Goal: Task Accomplishment & Management: Use online tool/utility

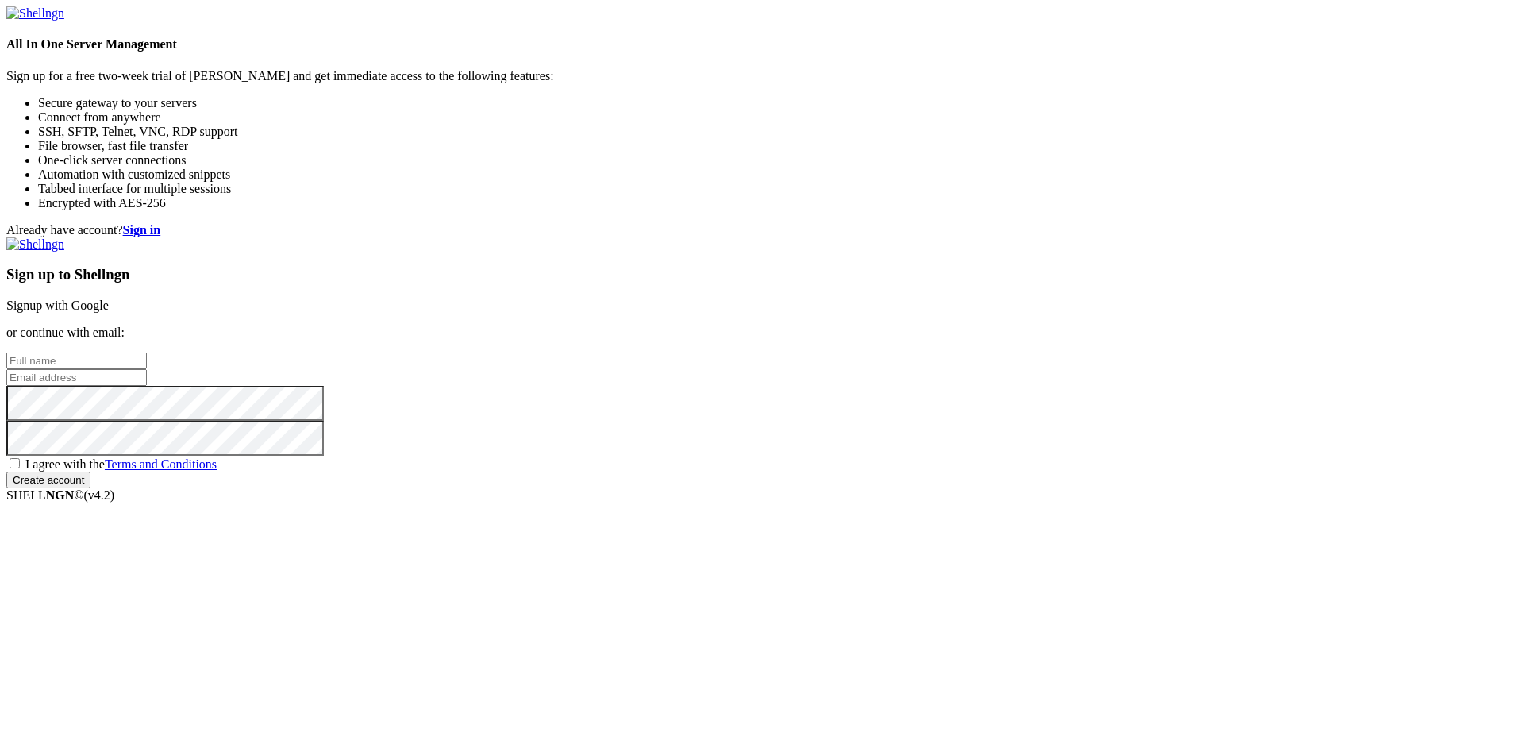
click at [147, 352] on input "text" at bounding box center [76, 360] width 141 height 17
type input "denis banu"
type input "[EMAIL_ADDRESS][DOMAIN_NAME]"
click at [217, 471] on span "I agree with the Terms and Conditions" at bounding box center [120, 463] width 191 height 13
click at [20, 468] on input "I agree with the Terms and Conditions" at bounding box center [15, 463] width 10 height 10
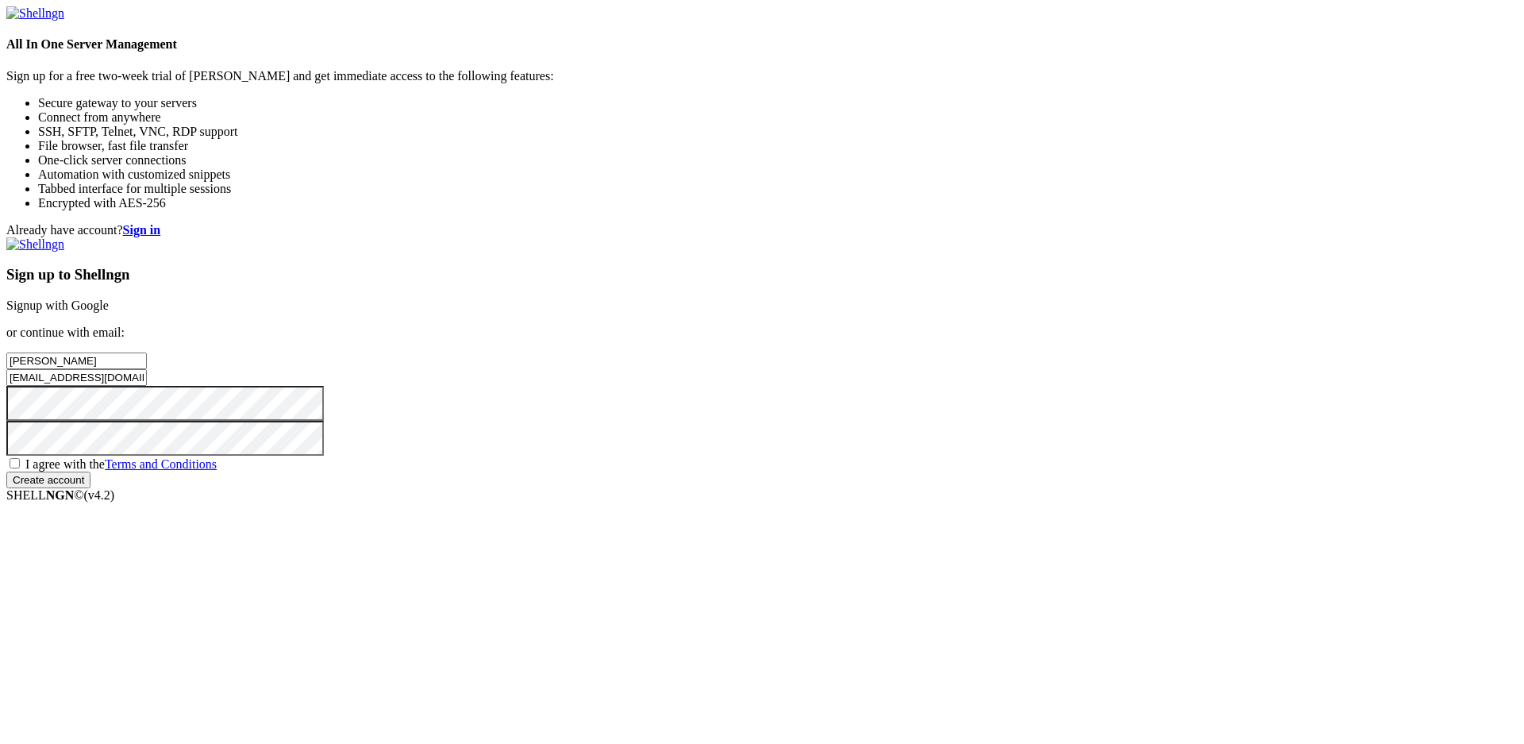
checkbox input "true"
click at [91, 488] on input "Create account" at bounding box center [48, 480] width 84 height 17
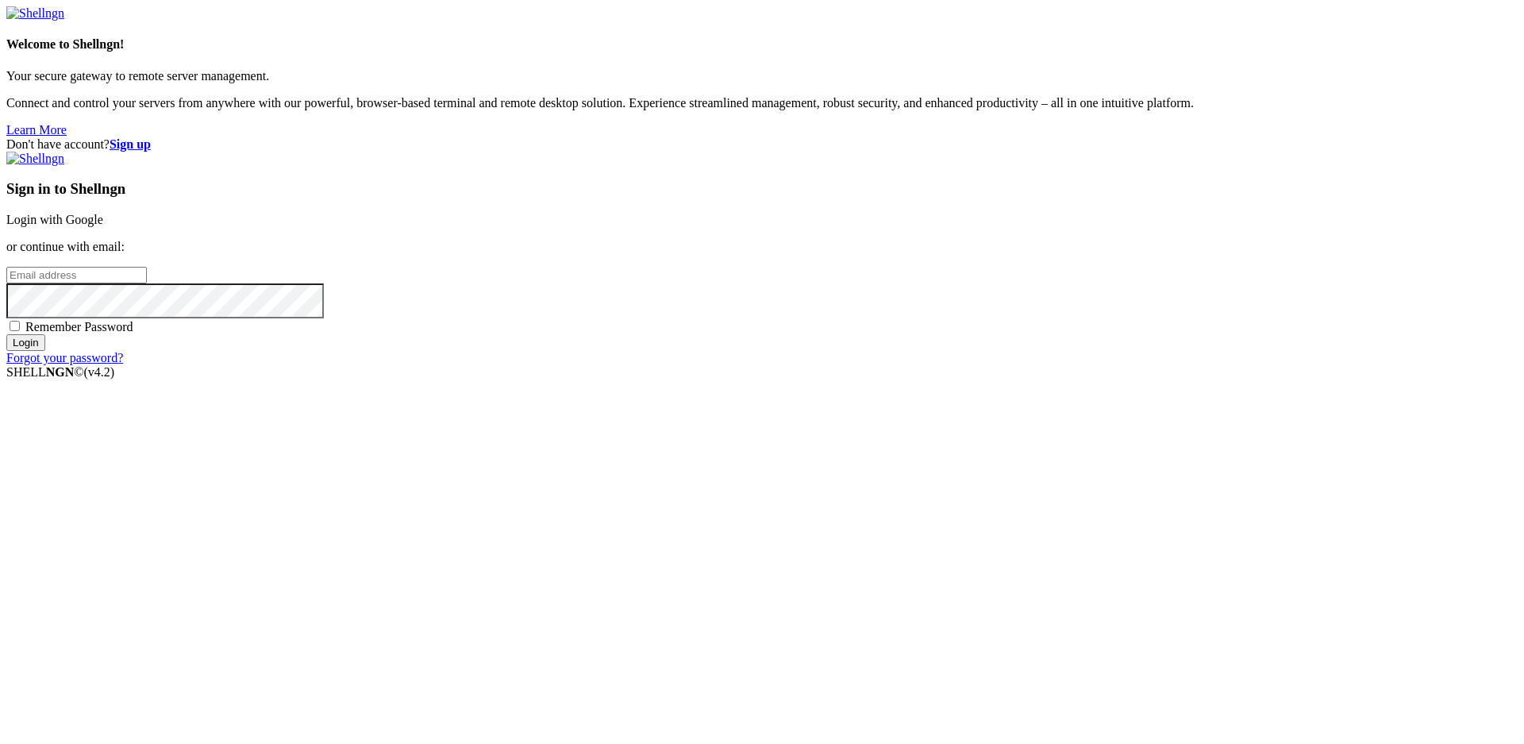
click at [147, 283] on input "email" at bounding box center [76, 275] width 141 height 17
type input "[EMAIL_ADDRESS][DOMAIN_NAME]"
click at [6, 334] on input "Login" at bounding box center [25, 342] width 39 height 17
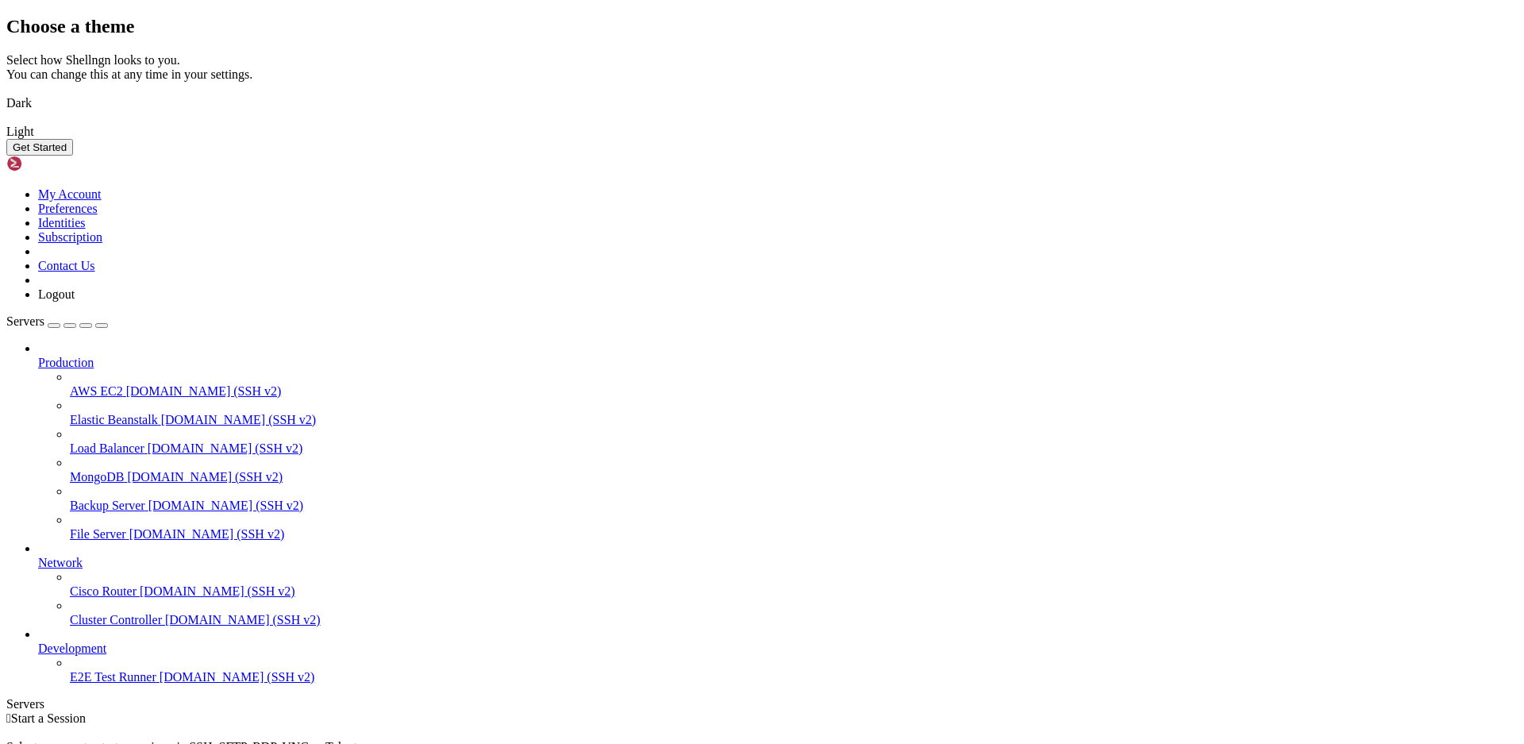
click at [6, 93] on img at bounding box center [6, 93] width 0 height 0
click at [902, 156] on div "Choose a theme Select how Shellngn looks to you. You can change this at any tim…" at bounding box center [762, 86] width 1512 height 140
click at [73, 156] on button "Get Started" at bounding box center [39, 147] width 67 height 17
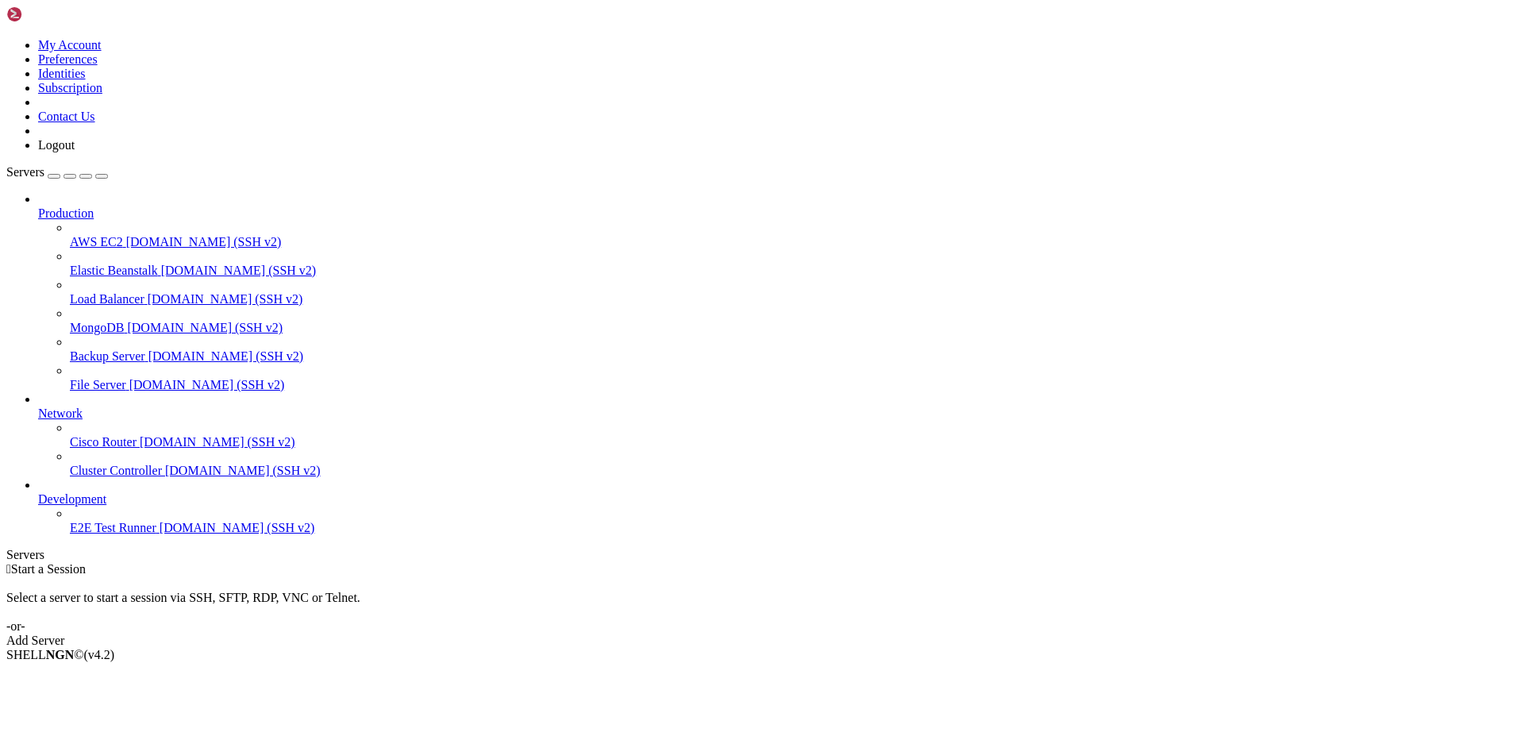
click at [879, 634] on div "Add Server" at bounding box center [762, 641] width 1512 height 14
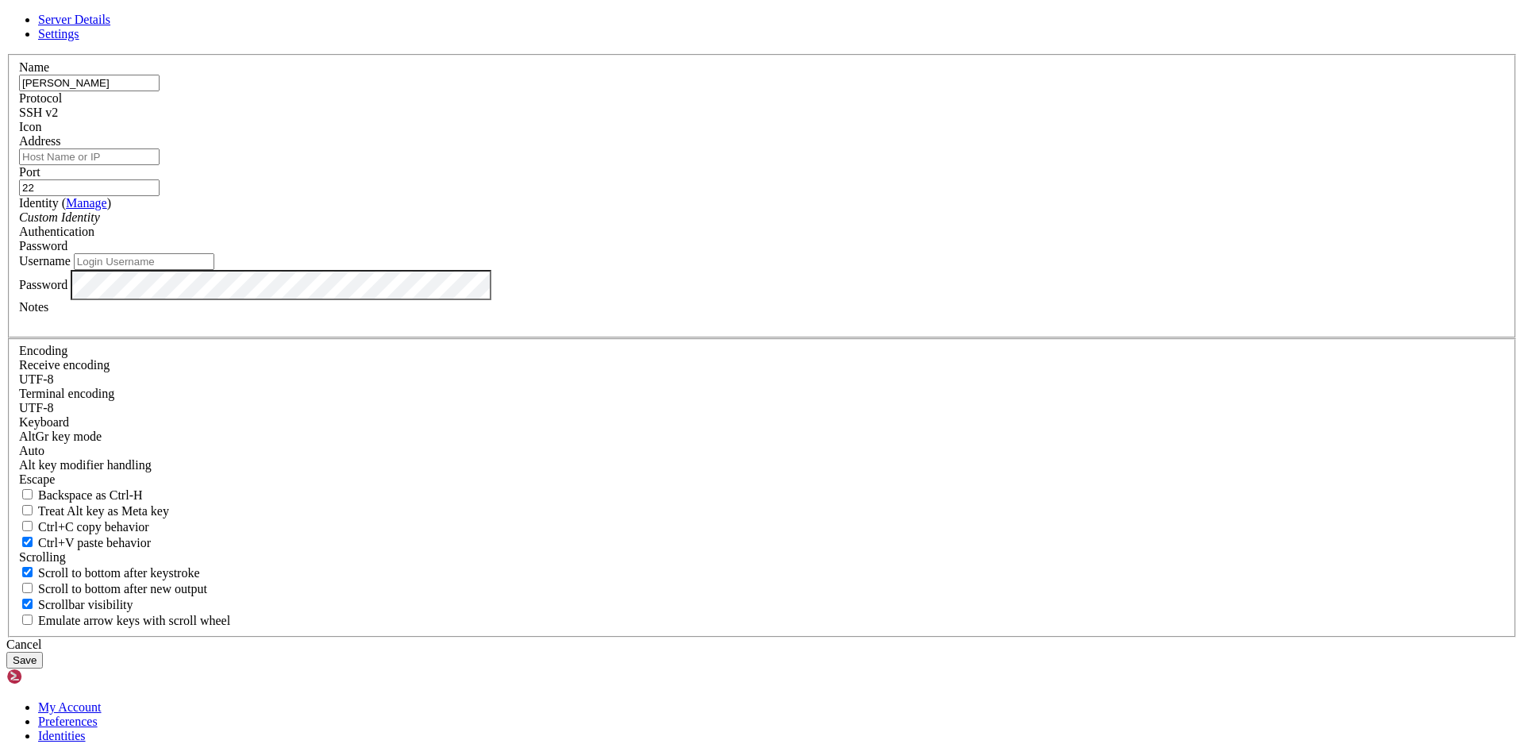
type input "[PERSON_NAME]"
type input "[TECHNICAL_ID]"
click at [214, 270] on input "Username" at bounding box center [144, 261] width 141 height 17
type input "root"
click at [43, 652] on button "Save" at bounding box center [24, 660] width 37 height 17
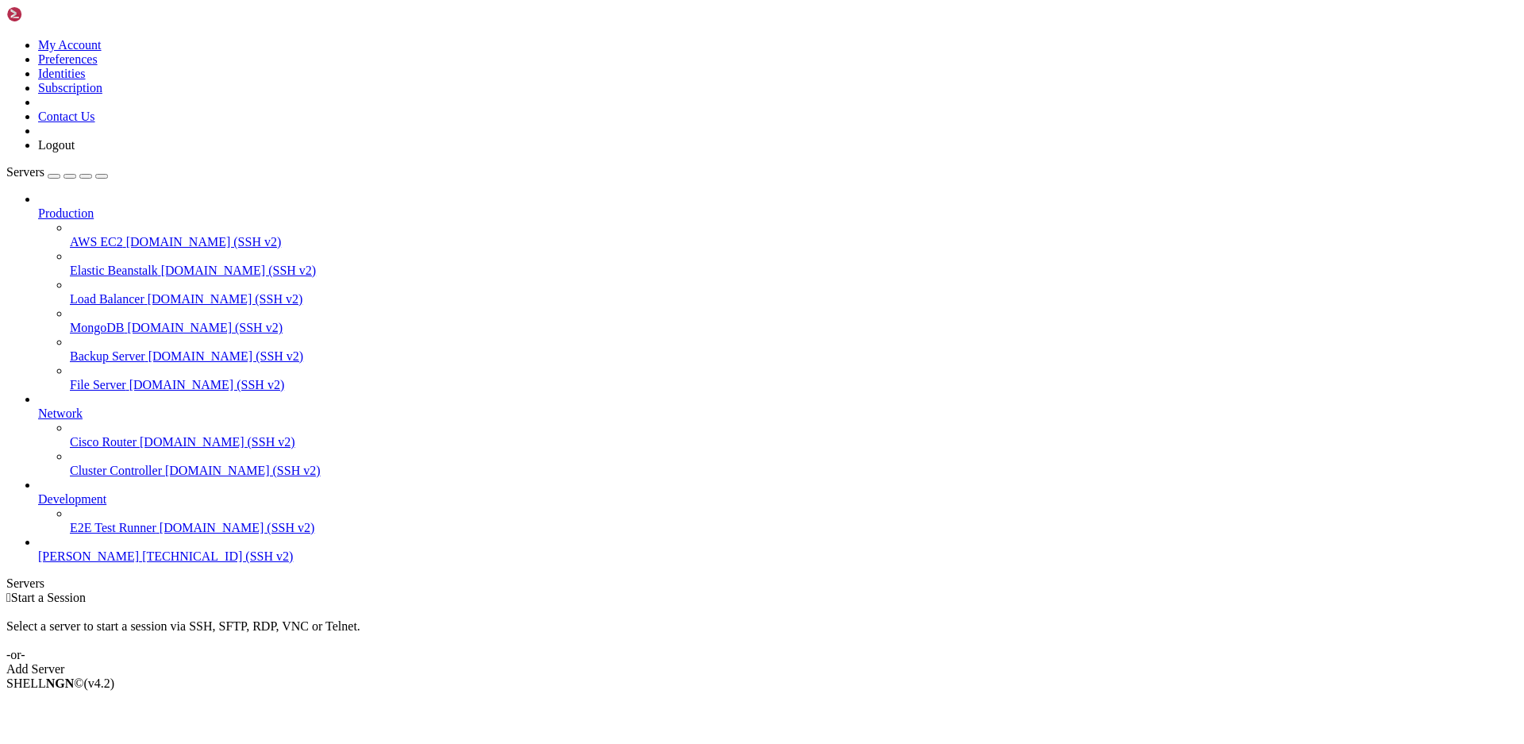
click at [142, 563] on span "[TECHNICAL_ID] (SSH v2)" at bounding box center [217, 555] width 151 height 13
click at [96, 563] on span "[PERSON_NAME]" at bounding box center [88, 555] width 101 height 13
click at [38, 206] on icon at bounding box center [38, 206] width 0 height 0
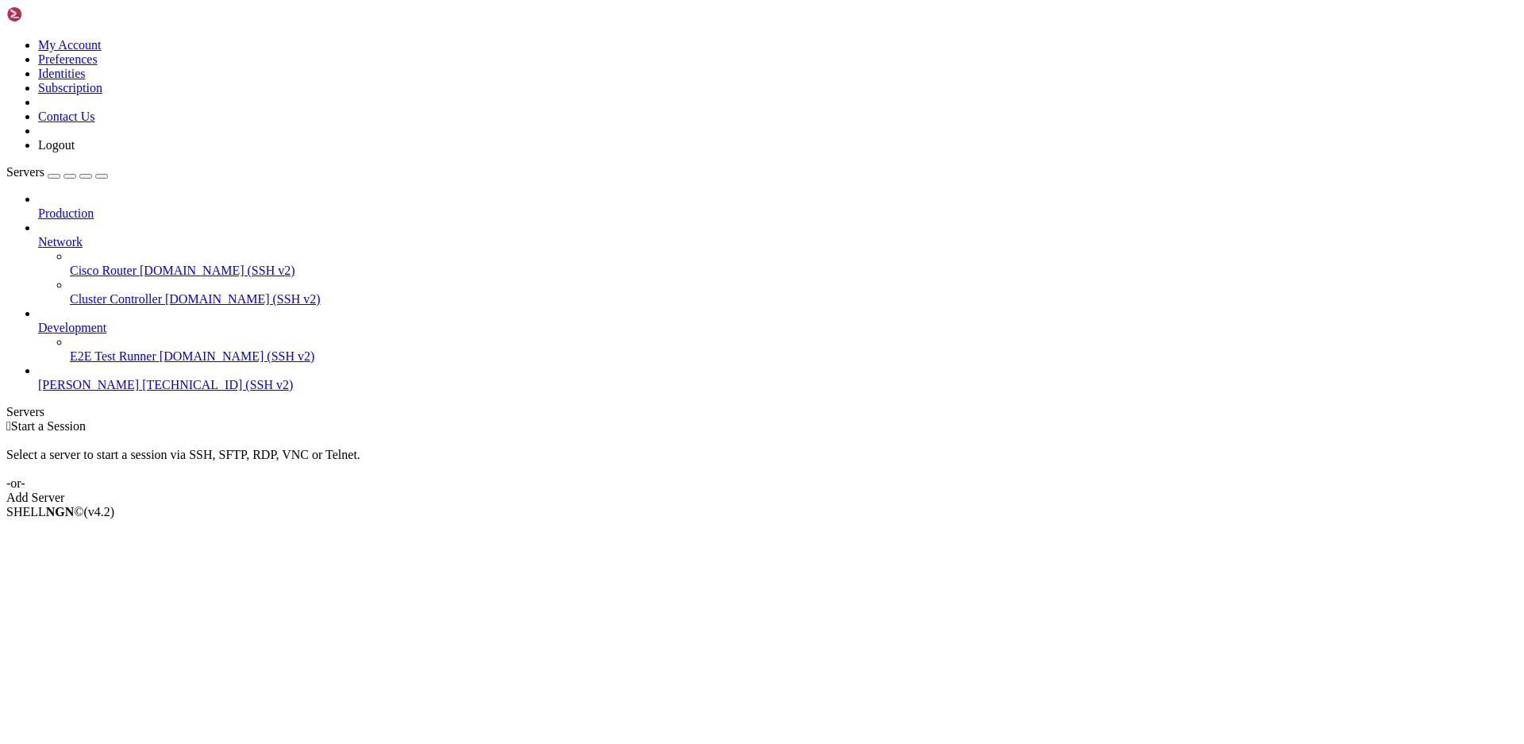
click at [38, 235] on icon at bounding box center [38, 235] width 0 height 0
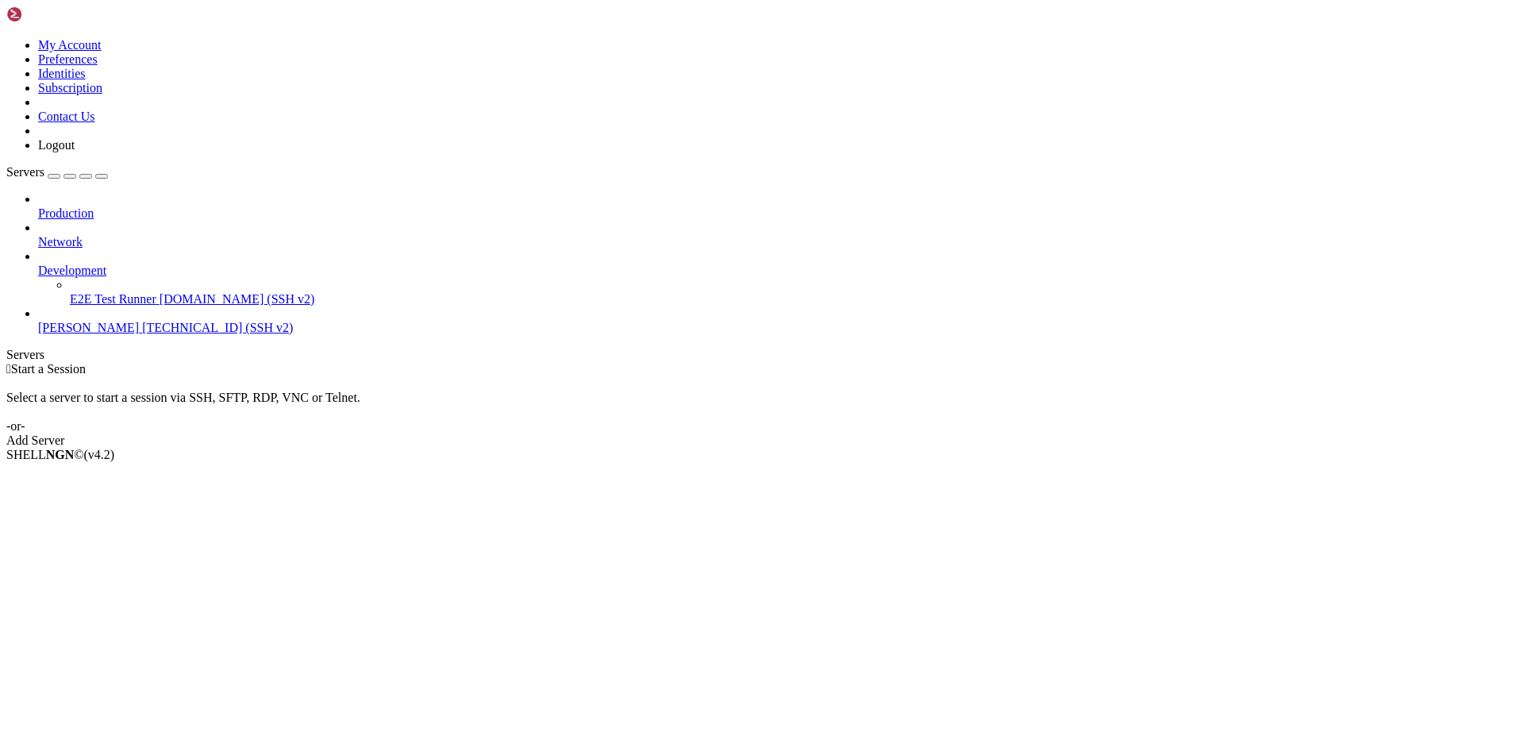
click at [38, 264] on icon at bounding box center [38, 264] width 0 height 0
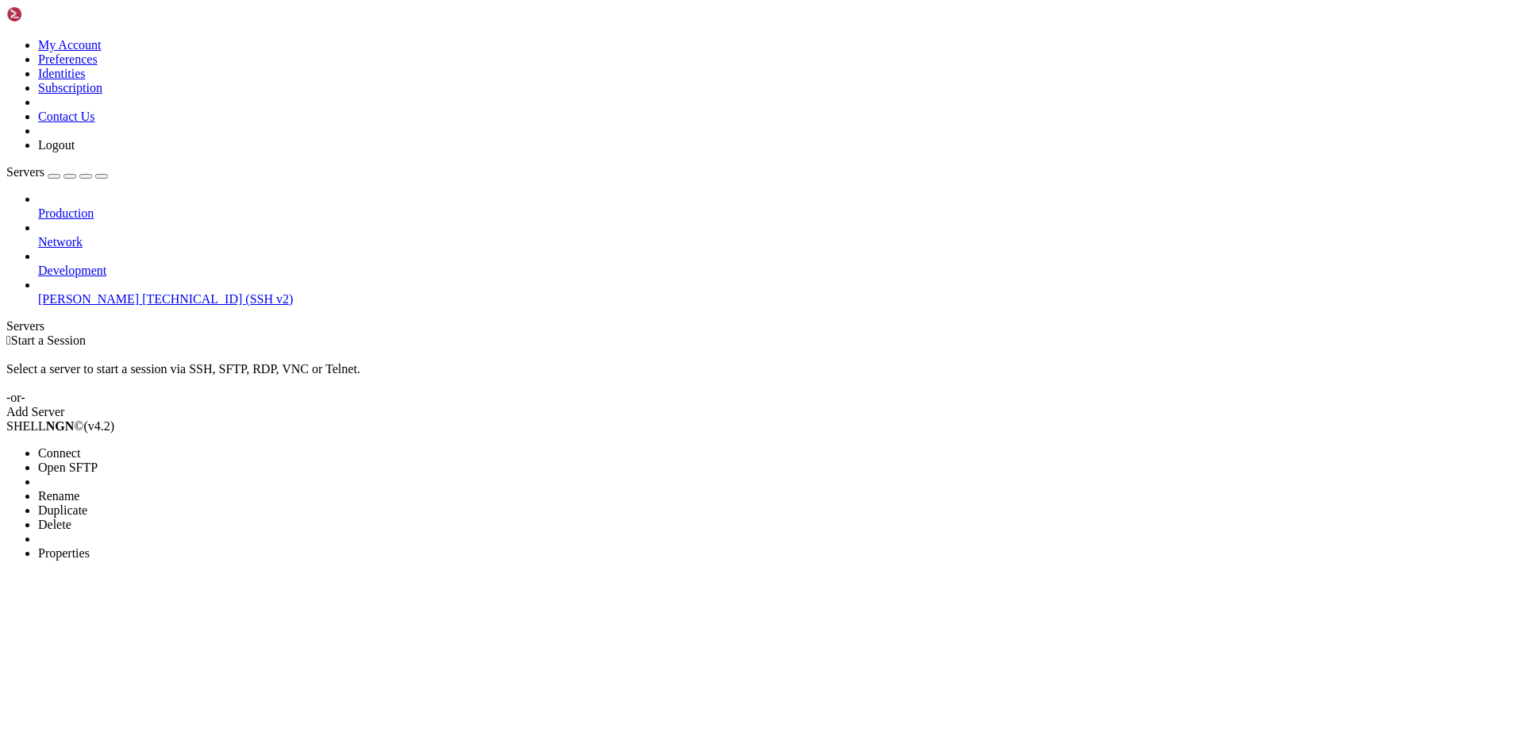
click at [80, 446] on span "Connect" at bounding box center [59, 452] width 42 height 13
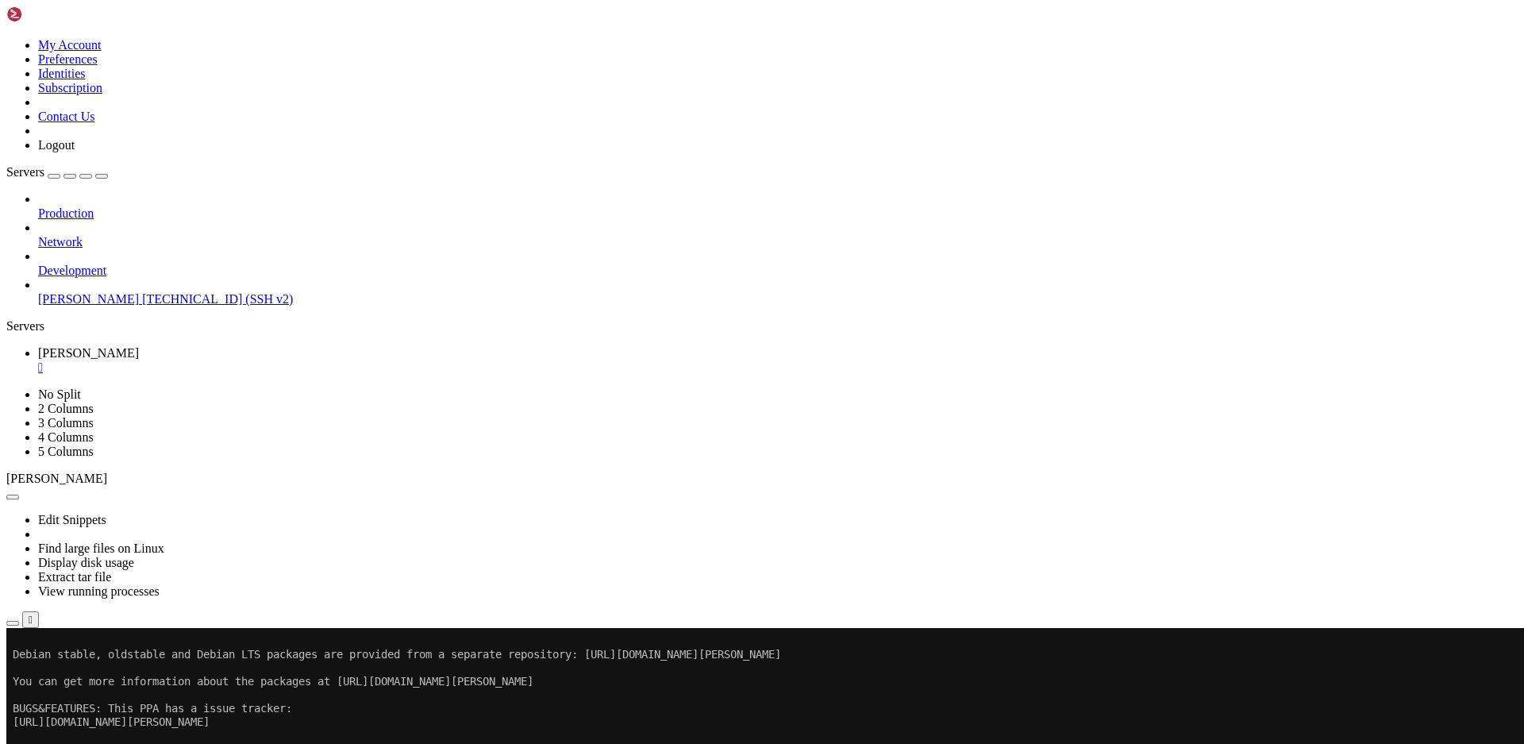
scroll to position [2078, 0]
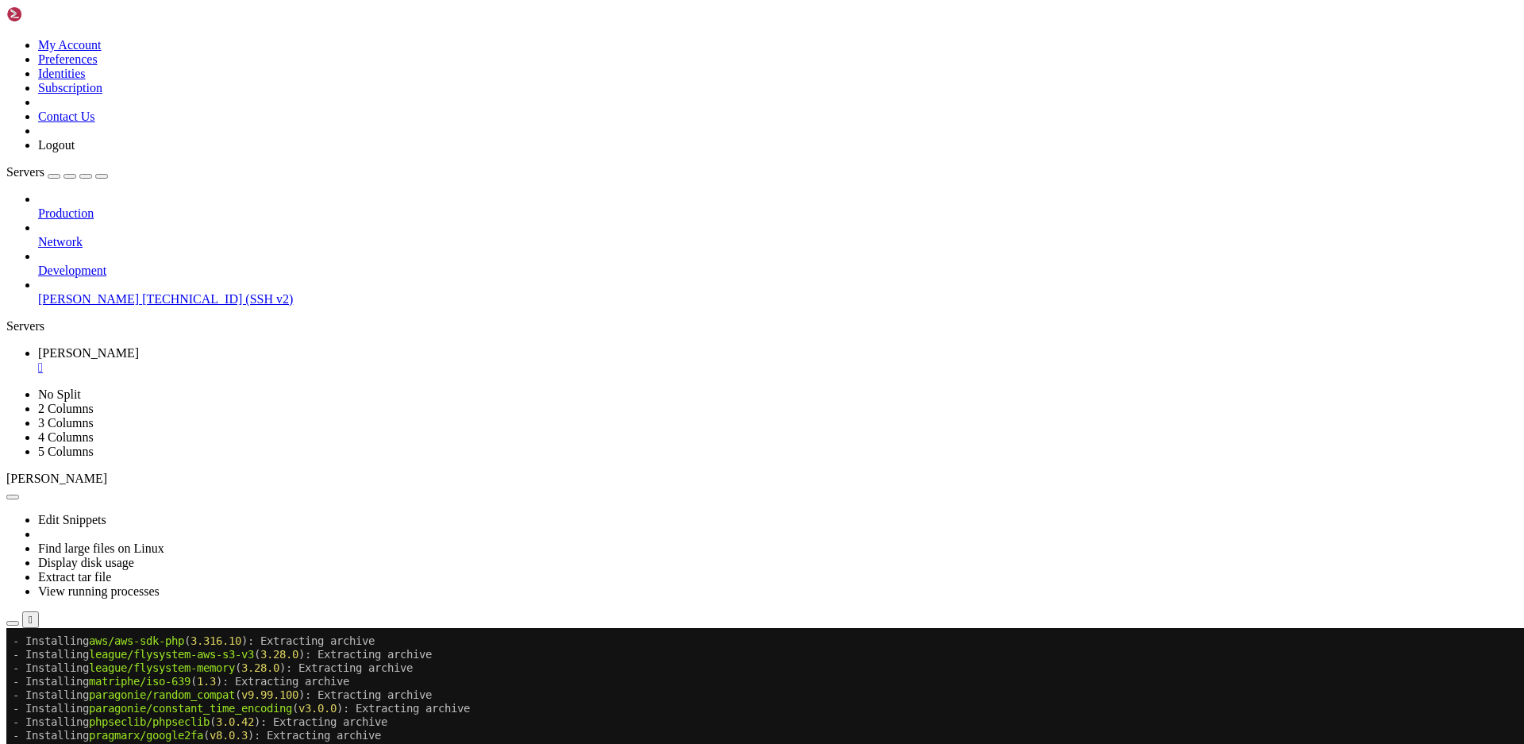
scroll to position [35348, 0]
drag, startPoint x: 416, startPoint y: 1246, endPoint x: 14, endPoint y: 1245, distance: 401.7
copy x-row "APP_KEY =base64:3BbiQN+fD5j0ozuDv3SBMl+7eTN535S6Cobo6oULtK8="
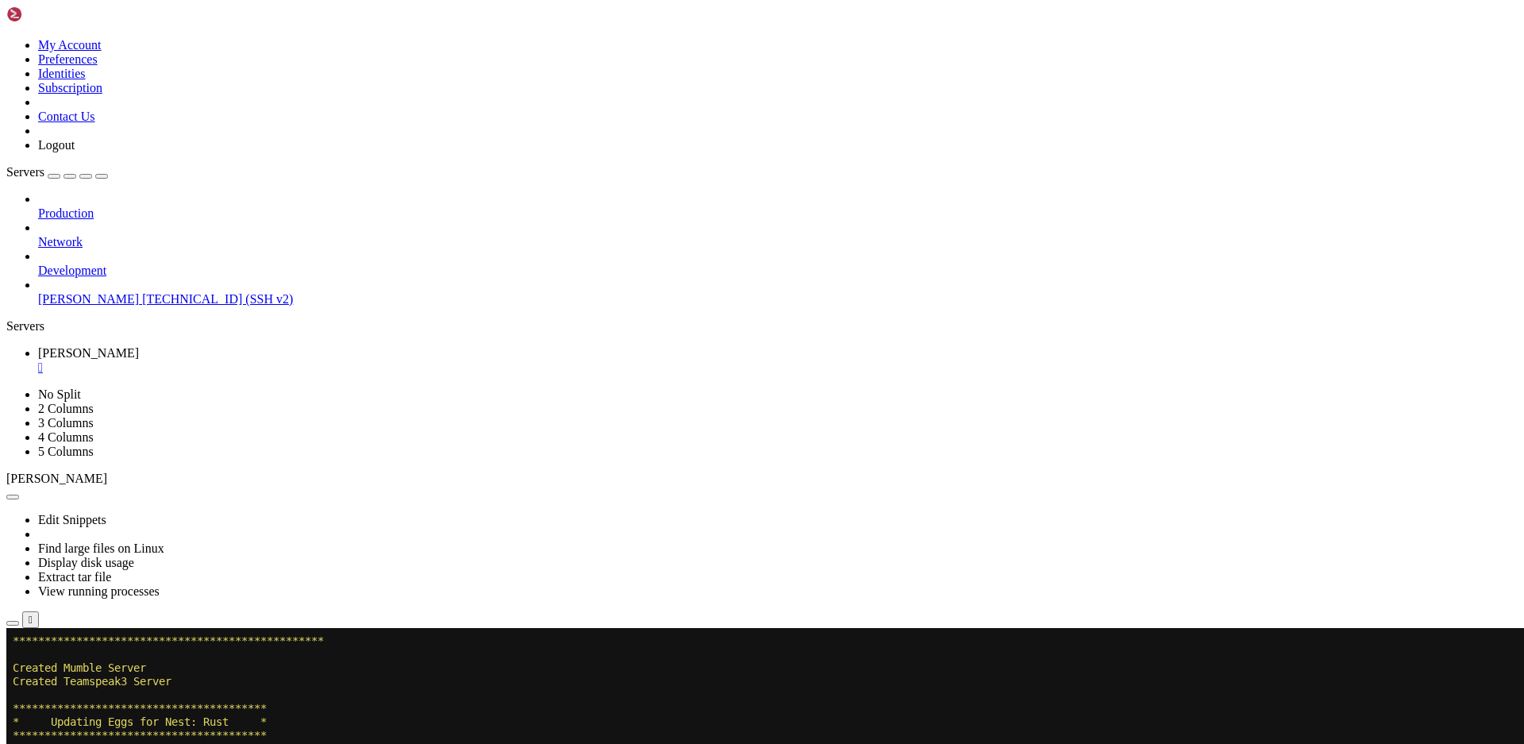
scroll to position [41165, 0]
drag, startPoint x: 363, startPoint y: 1244, endPoint x: 12, endPoint y: 1173, distance: 358.0
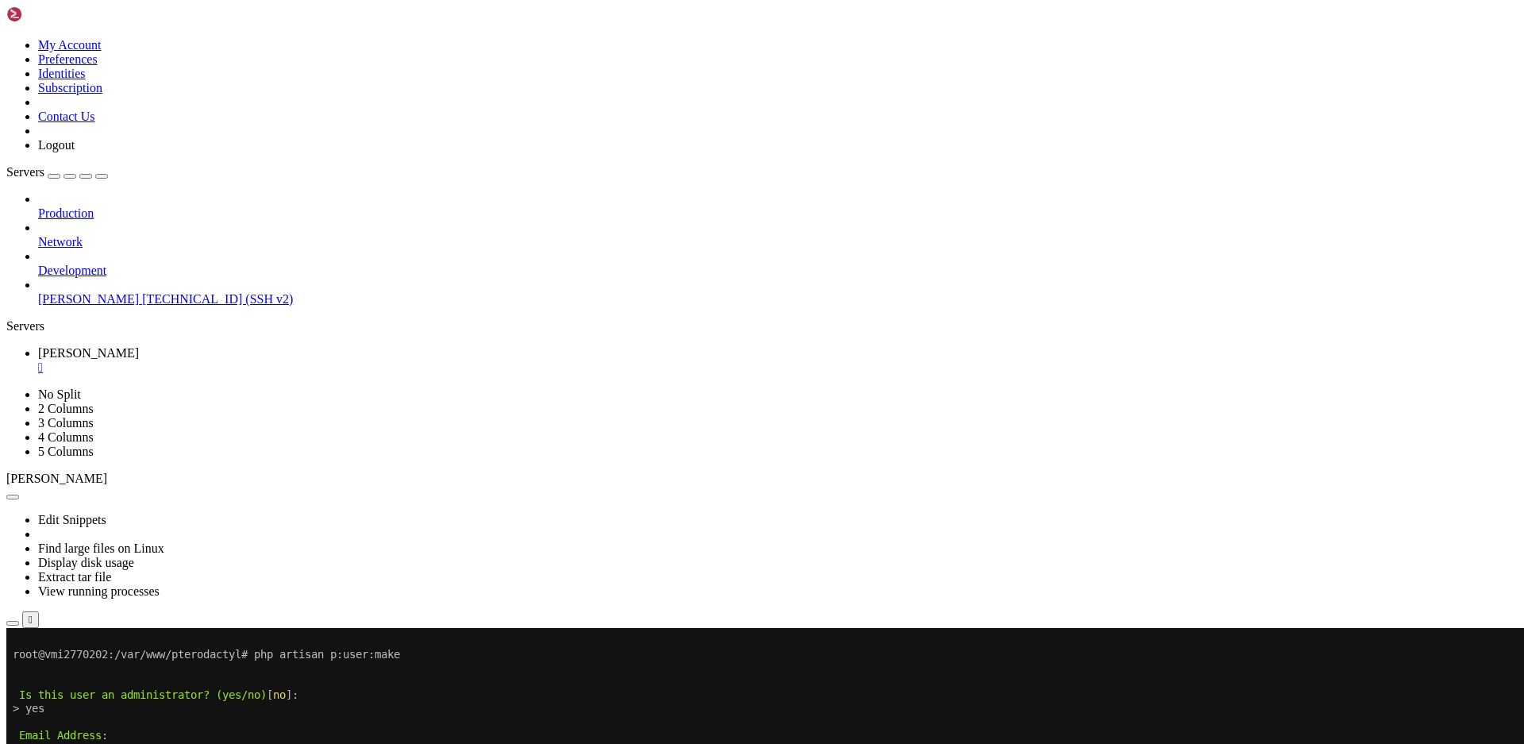
copy div "+----------+--------------------------------------+ | UUID | 7fc6debd-26f9-4099…"
drag, startPoint x: 586, startPoint y: 1351, endPoint x: 379, endPoint y: 1268, distance: 222.6
drag, startPoint x: 376, startPoint y: 1262, endPoint x: 275, endPoint y: 1129, distance: 167.2
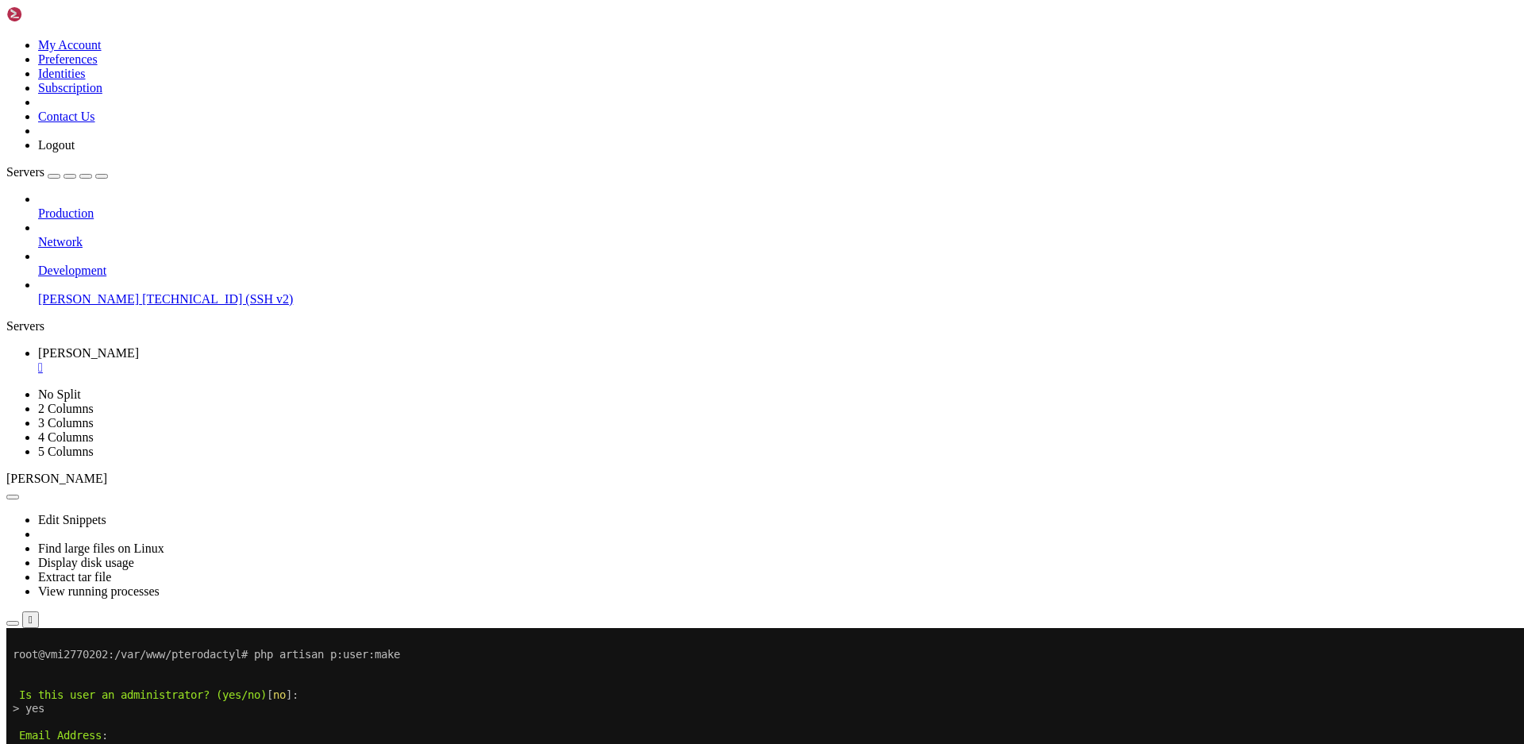
scroll to position [41394, 0]
